Goal: Information Seeking & Learning: Check status

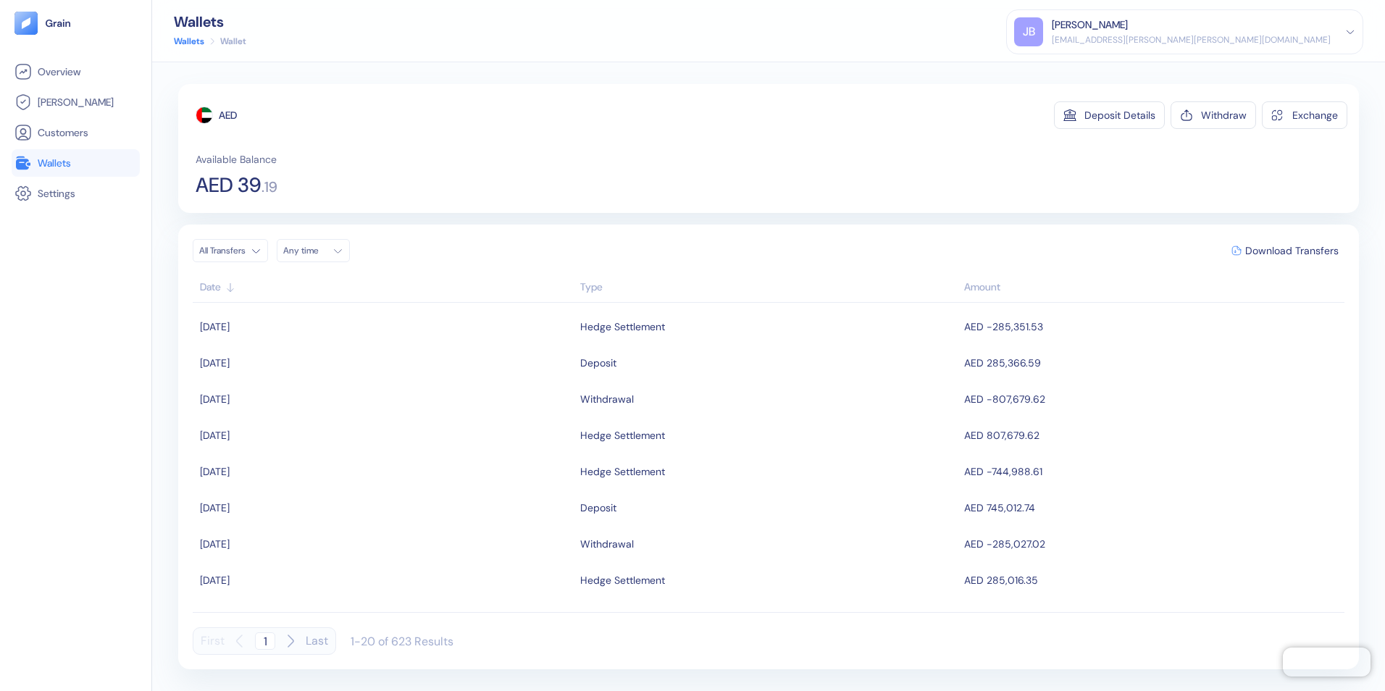
click at [46, 162] on span "Wallets" at bounding box center [54, 163] width 33 height 14
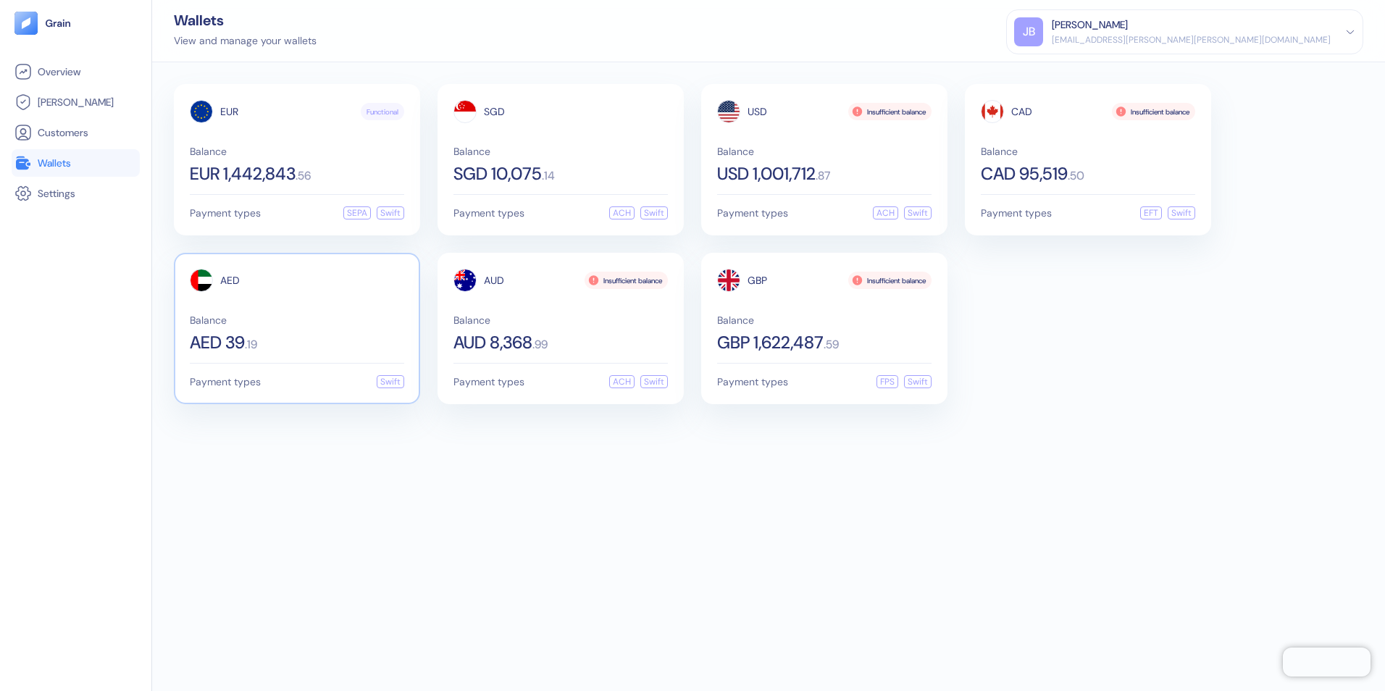
click at [298, 264] on div "AED Balance AED 39 . 19 Payment types Swift" at bounding box center [297, 328] width 246 height 151
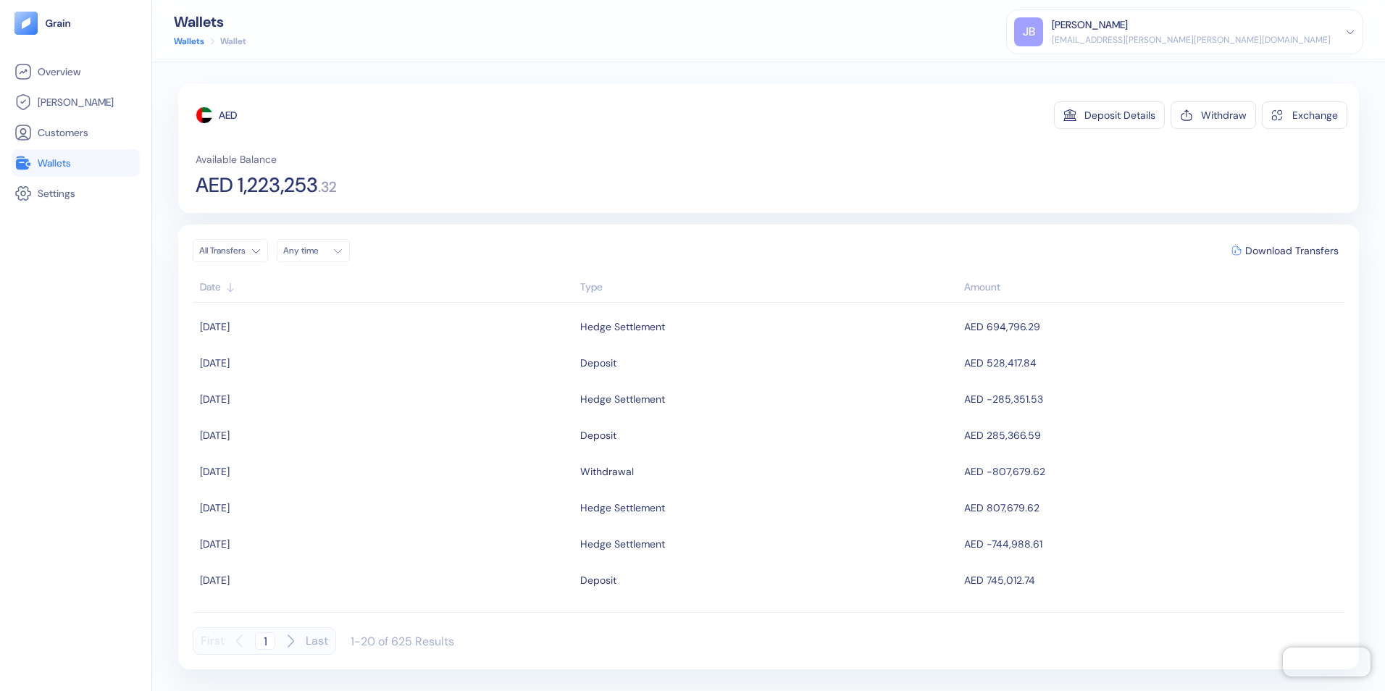
click at [63, 162] on span "Wallets" at bounding box center [54, 163] width 33 height 14
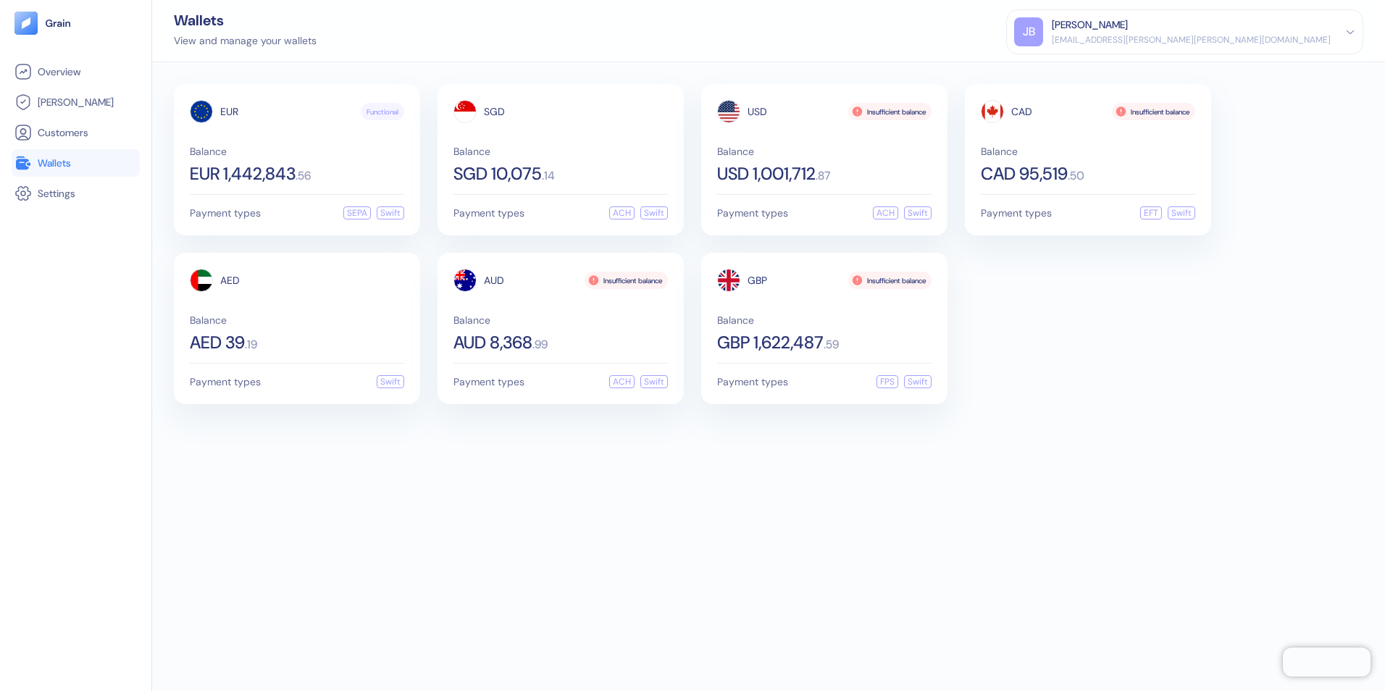
click at [1302, 35] on div "[EMAIL_ADDRESS][PERSON_NAME][PERSON_NAME][DOMAIN_NAME]" at bounding box center [1191, 39] width 279 height 13
click at [1073, 76] on div "Sign Out" at bounding box center [1053, 71] width 40 height 15
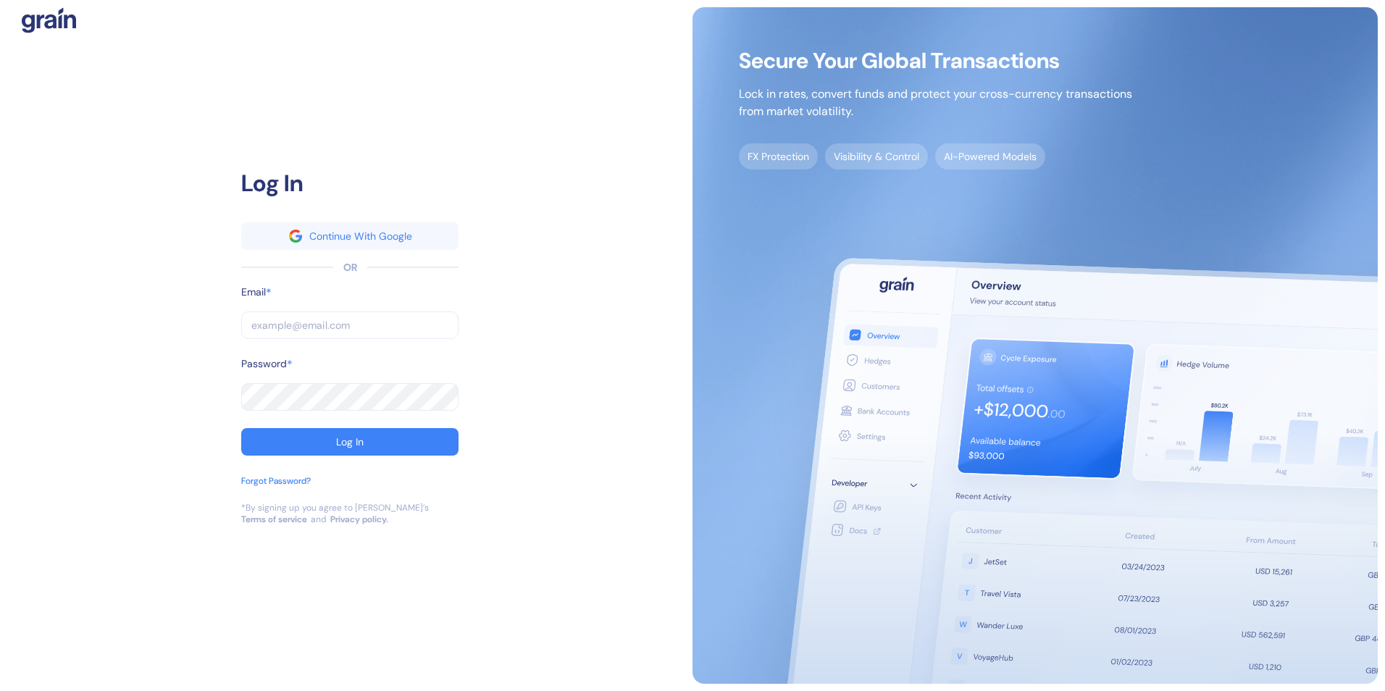
type input "[EMAIL_ADDRESS][PERSON_NAME][PERSON_NAME][DOMAIN_NAME]"
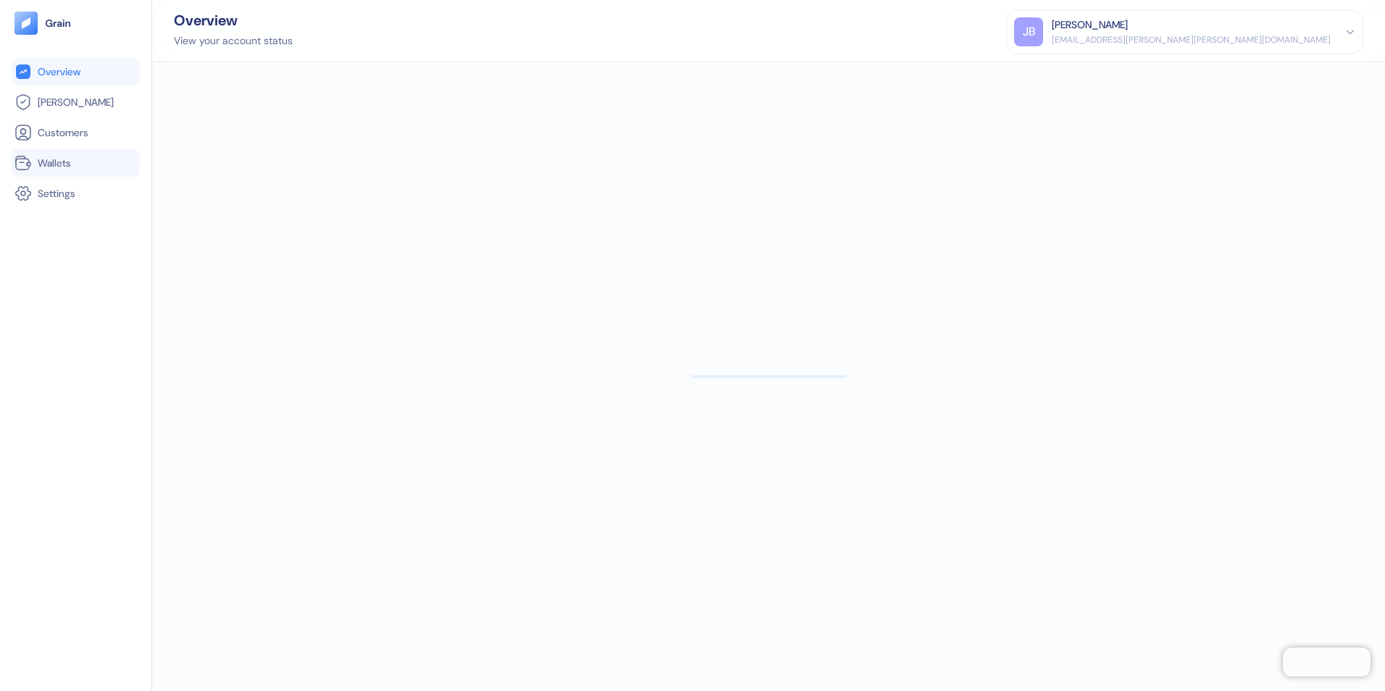
click at [67, 162] on span "Wallets" at bounding box center [54, 163] width 33 height 14
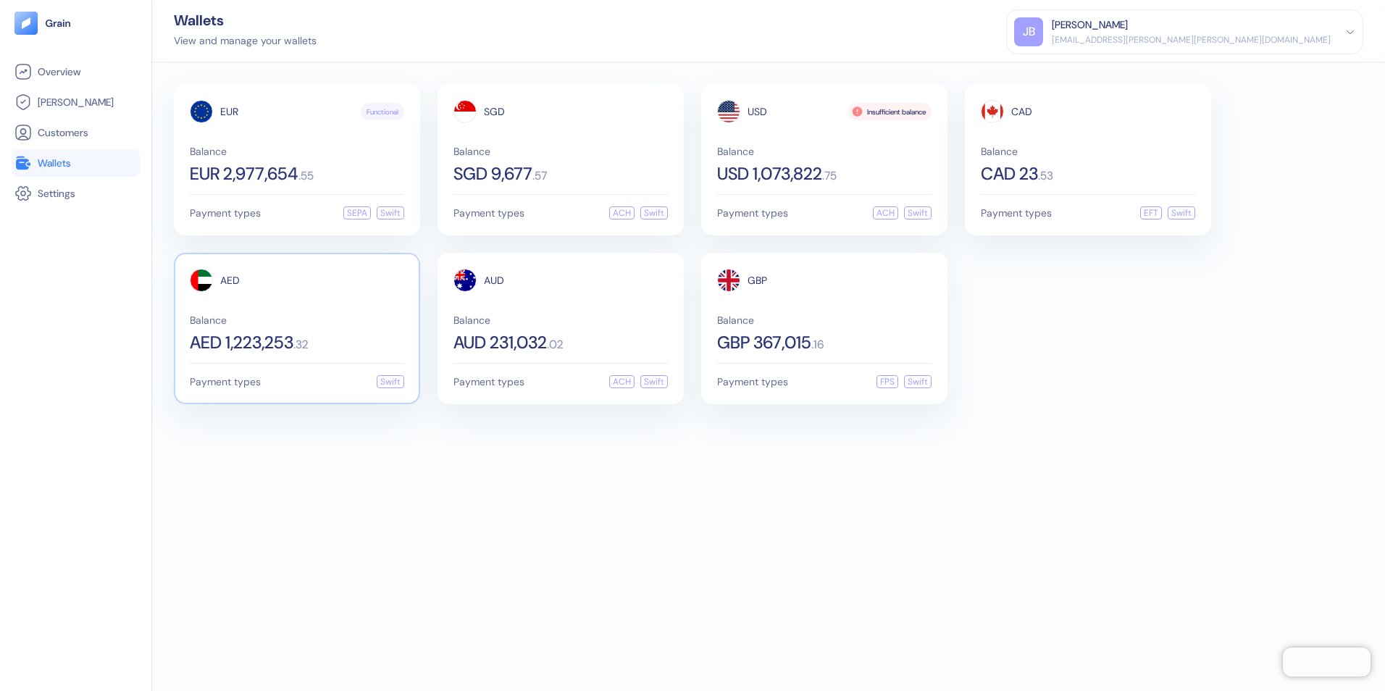
click at [353, 332] on div "Balance AED 1,223,253 . 32" at bounding box center [297, 333] width 214 height 36
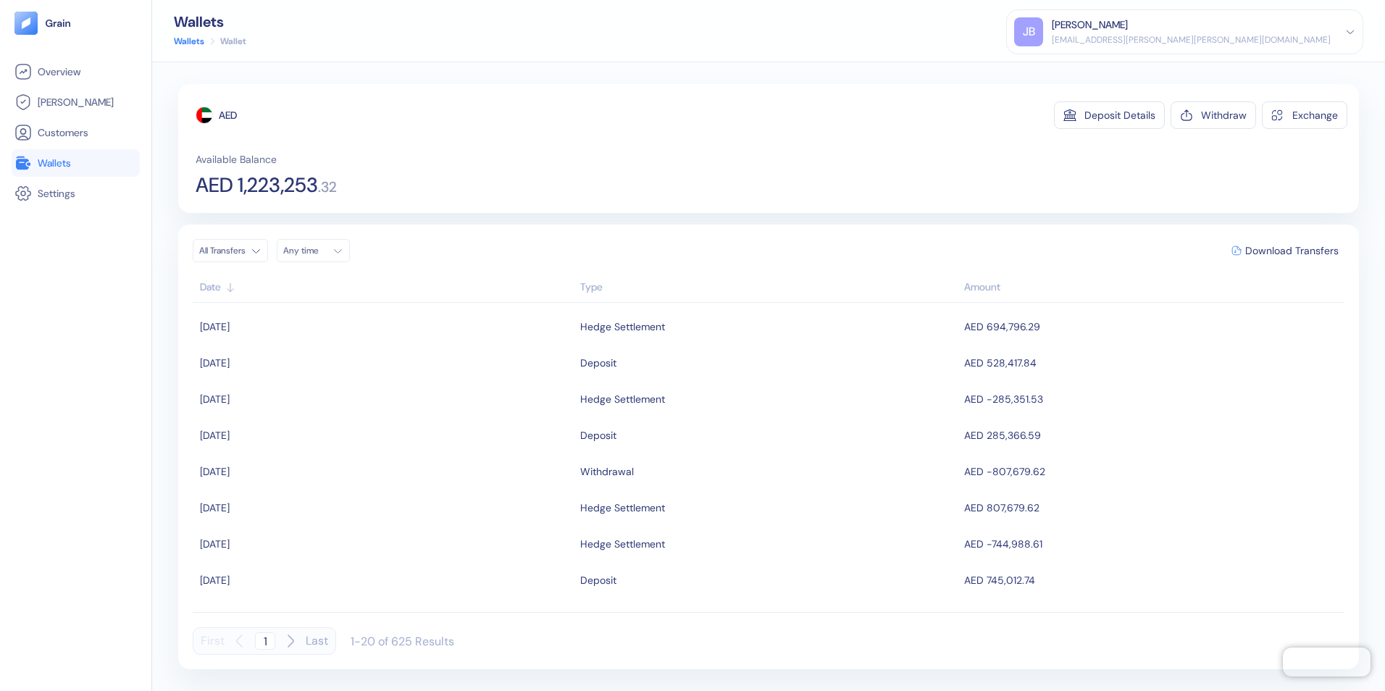
click at [58, 168] on span "Wallets" at bounding box center [54, 163] width 33 height 14
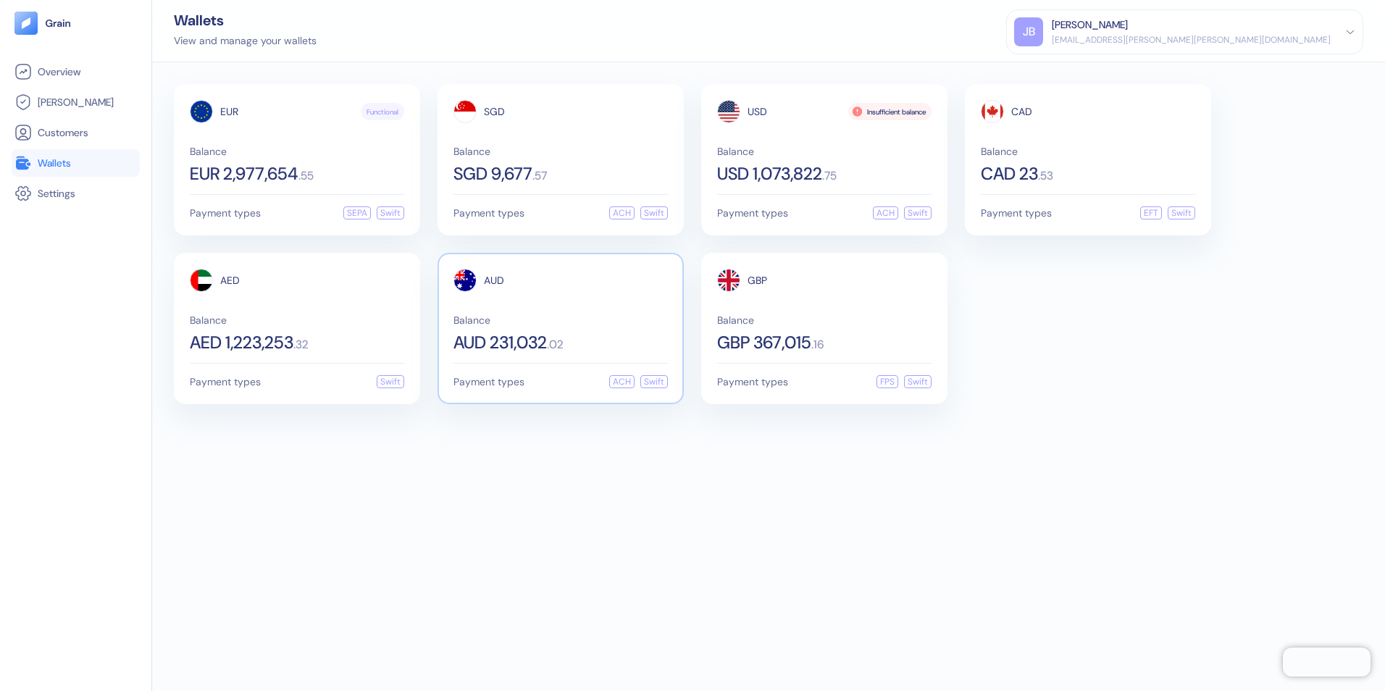
click at [594, 319] on span "Balance" at bounding box center [560, 320] width 214 height 10
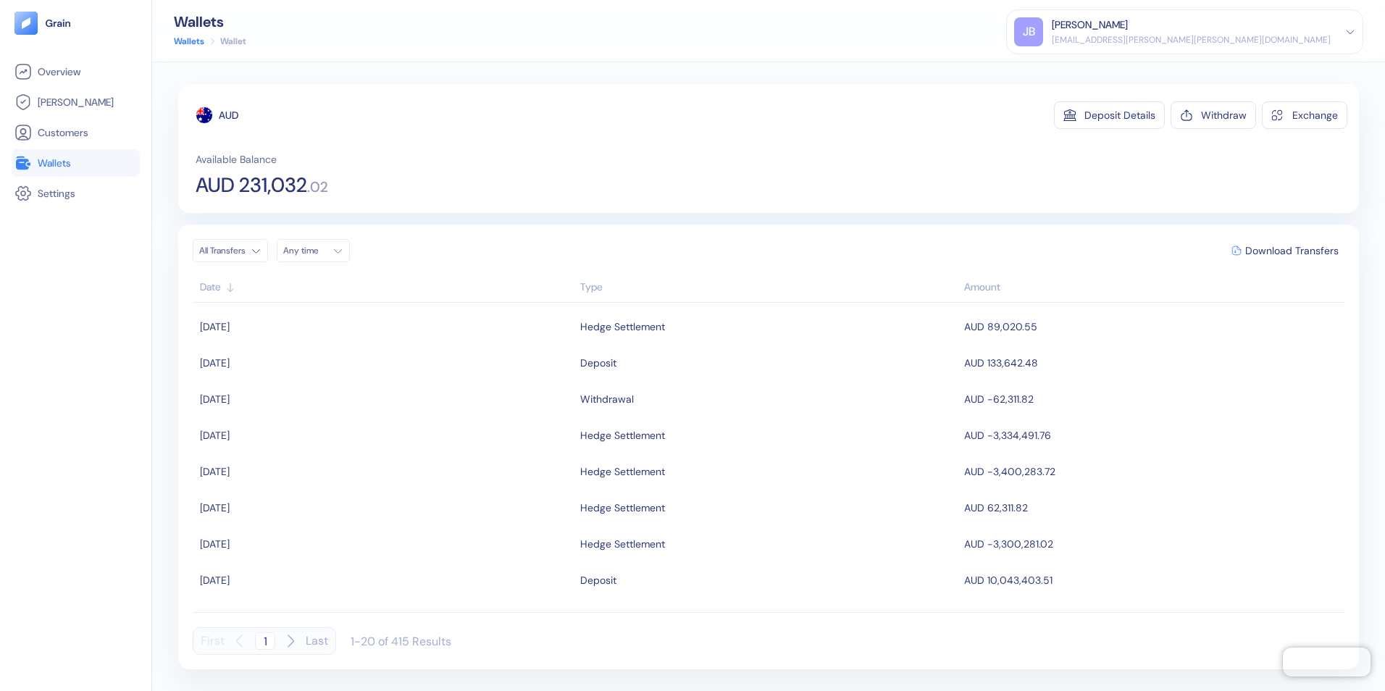
click at [59, 160] on span "Wallets" at bounding box center [54, 163] width 33 height 14
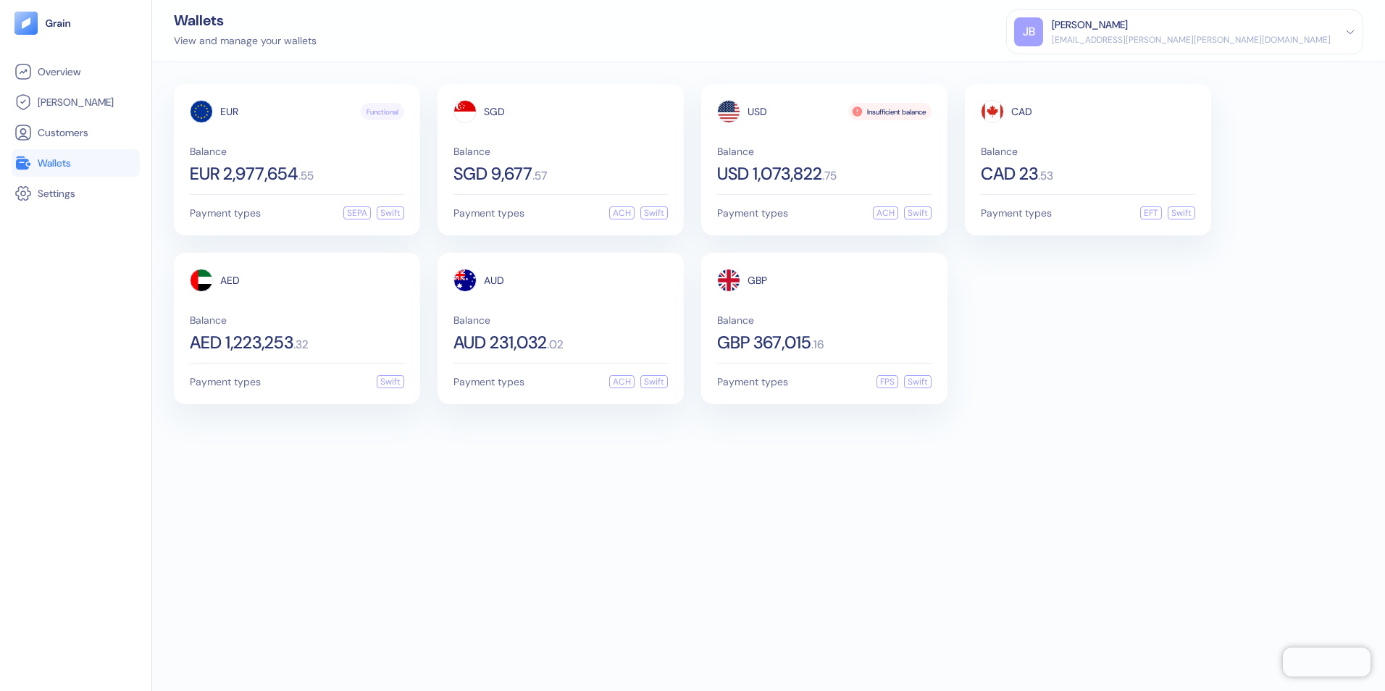
click at [489, 533] on div "EUR Functional Balance EUR 2,977,654 . 55 Payment types SEPA Swift SGD Balance …" at bounding box center [768, 376] width 1233 height 629
click at [789, 135] on div "USD Insufficient balance Balance USD 1,073,822 . 75" at bounding box center [824, 141] width 214 height 83
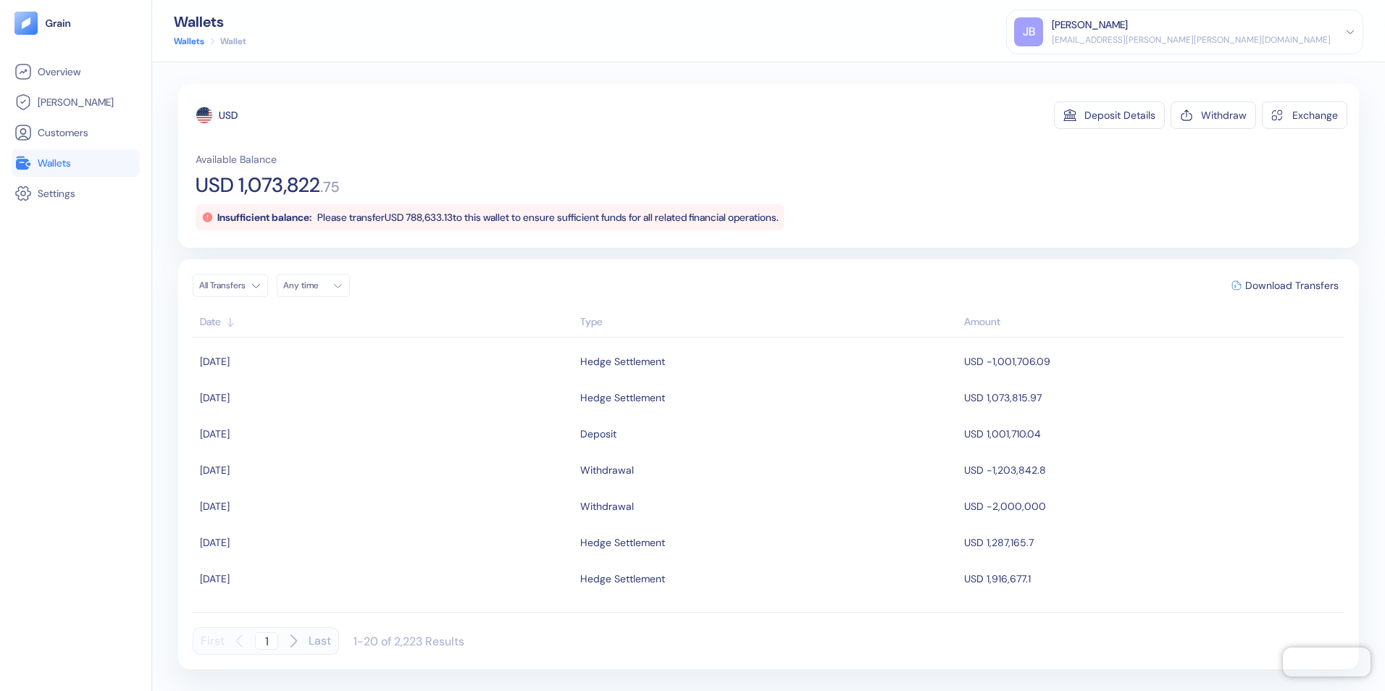
click at [64, 166] on span "Wallets" at bounding box center [54, 163] width 33 height 14
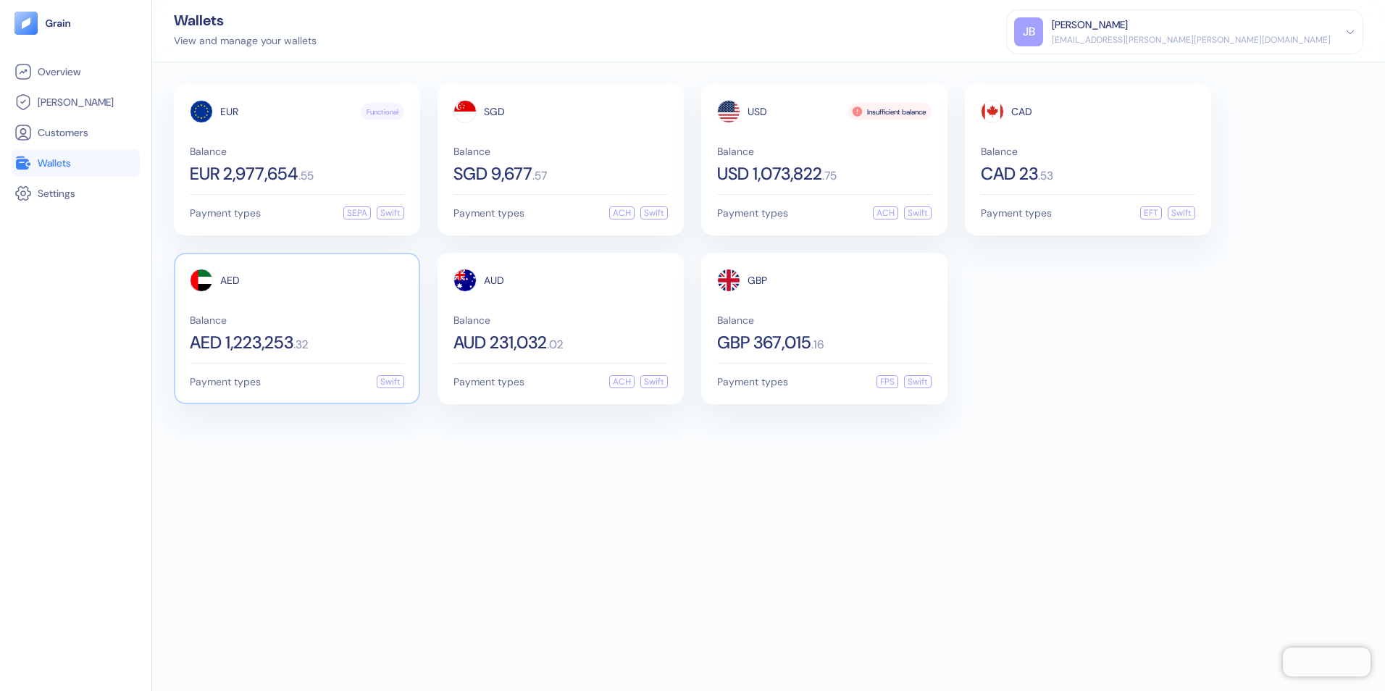
click at [302, 331] on div "Balance AED 1,223,253 . 32" at bounding box center [297, 333] width 214 height 36
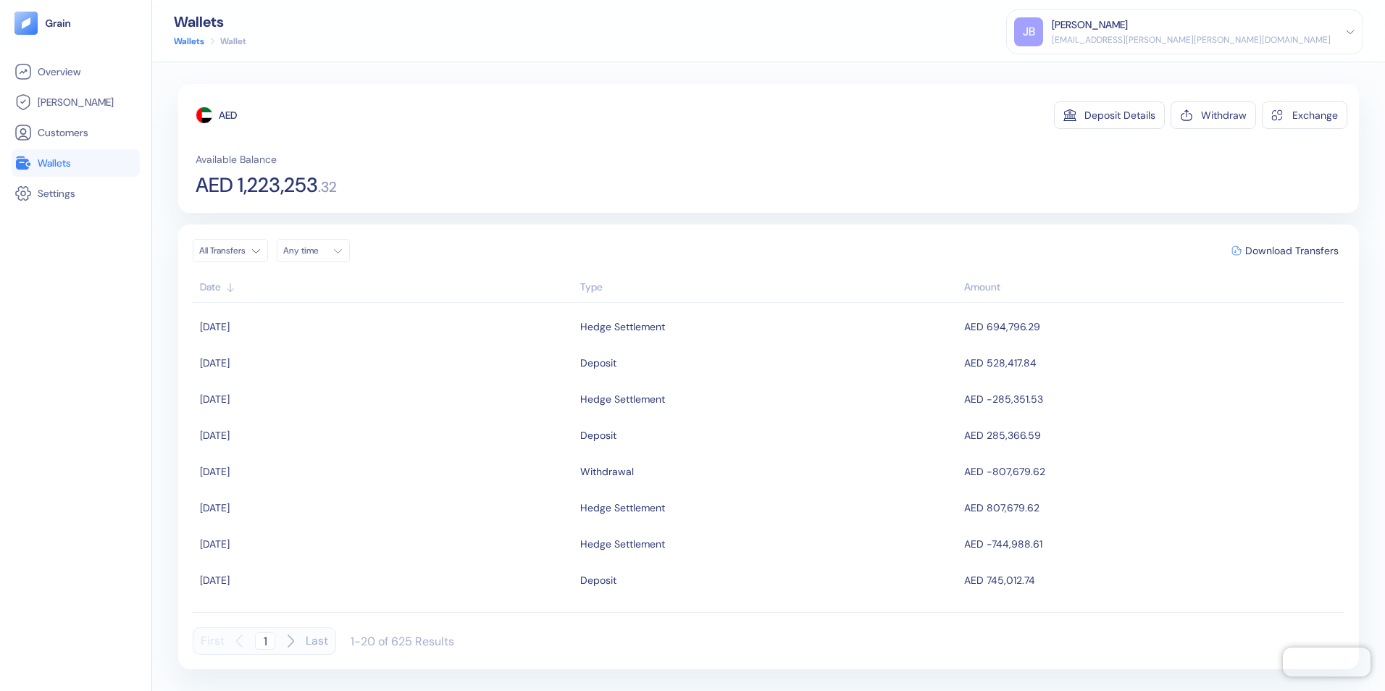
click at [64, 168] on span "Wallets" at bounding box center [54, 163] width 33 height 14
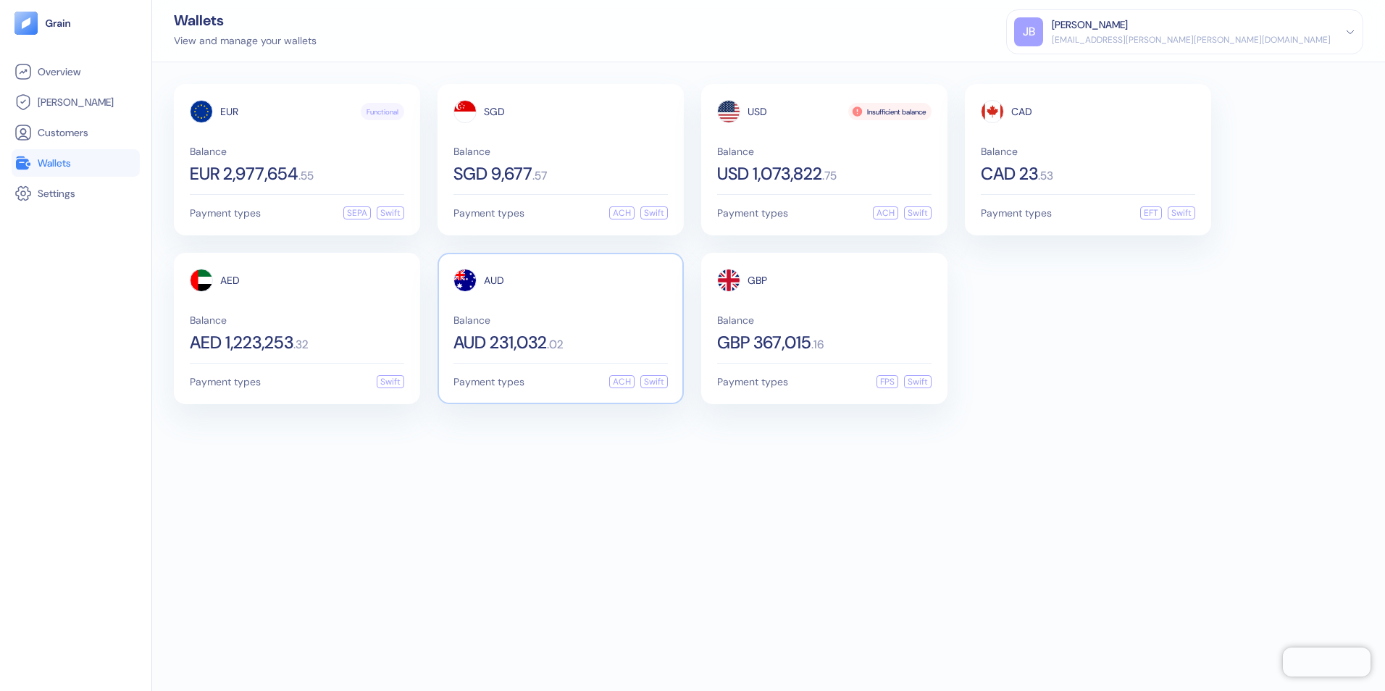
click at [566, 327] on div "Balance AUD 231,032 . 02" at bounding box center [560, 333] width 214 height 36
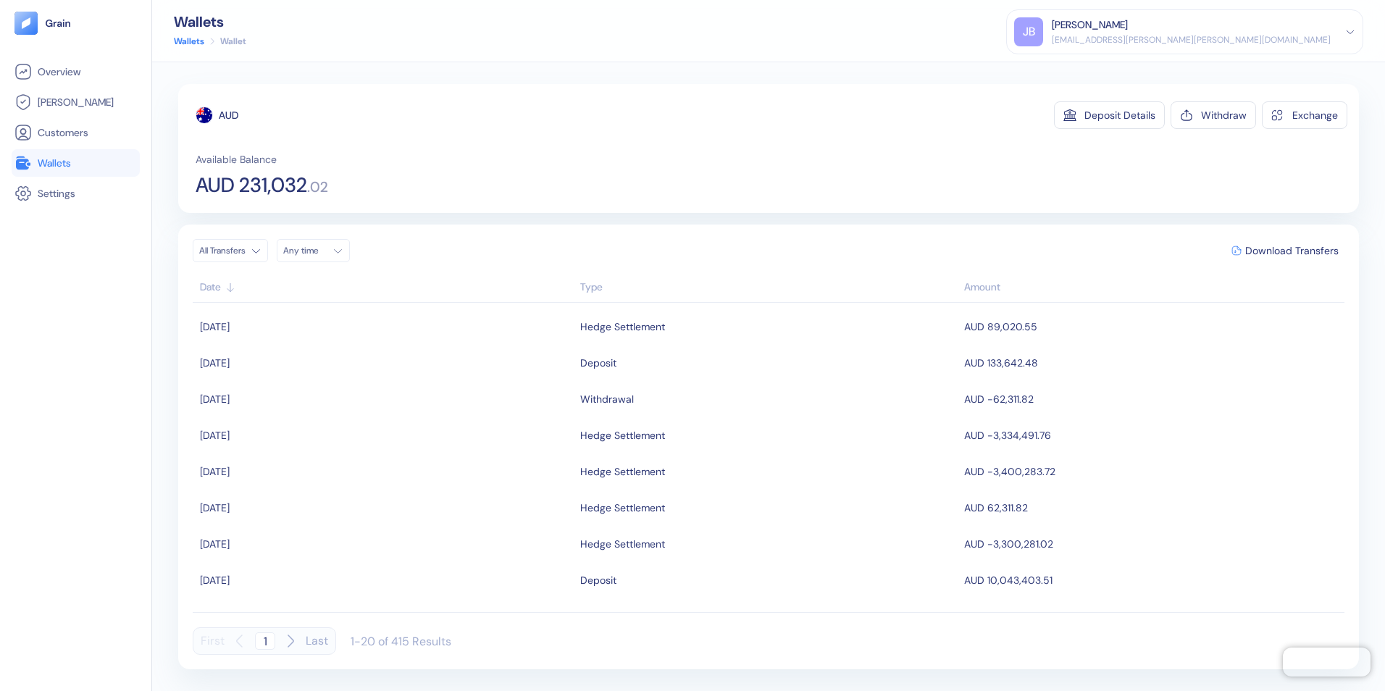
click at [80, 386] on div "Overview Hedges Customers Wallets Settings" at bounding box center [76, 363] width 128 height 610
